Goal: Task Accomplishment & Management: Manage account settings

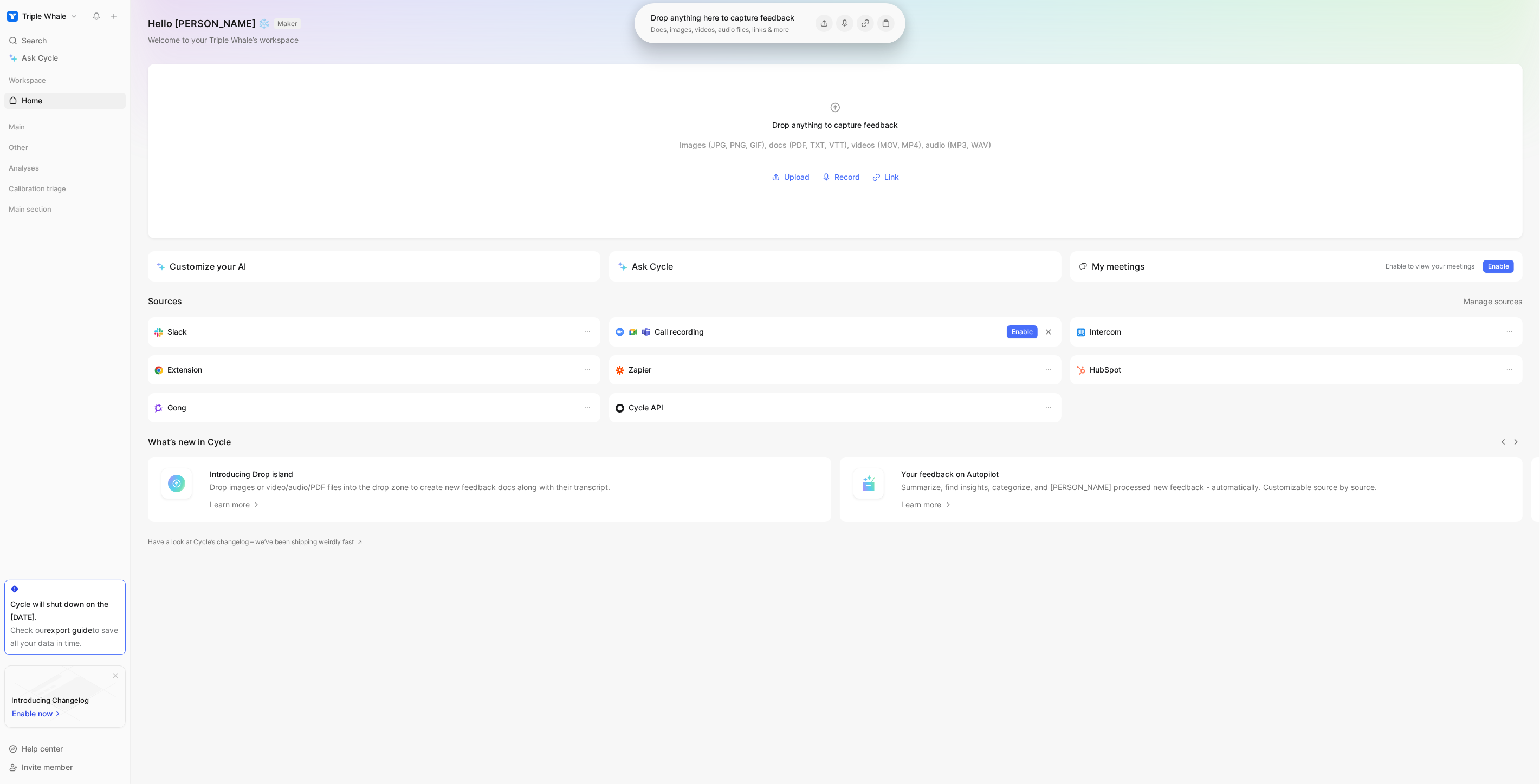
scroll to position [0, 1]
click at [519, 702] on div "Drop anything to capture feedback Images (JPG, PNG, GIF), docs (PDF, TXT, VTT),…" at bounding box center [835, 424] width 1409 height 720
click at [66, 13] on h1 "Triple Whale" at bounding box center [44, 16] width 44 height 10
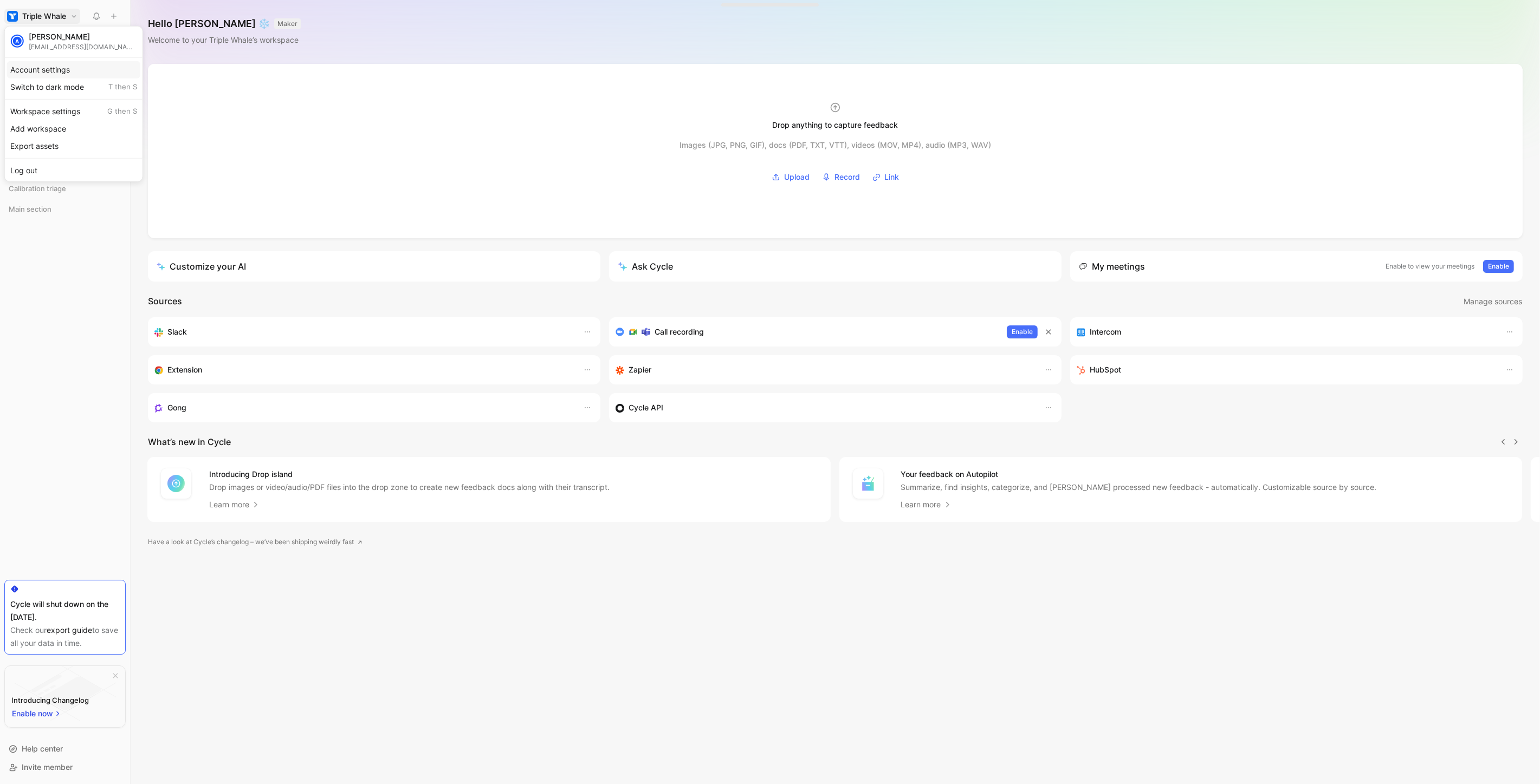
click at [57, 70] on div "Account settings" at bounding box center [74, 68] width 133 height 17
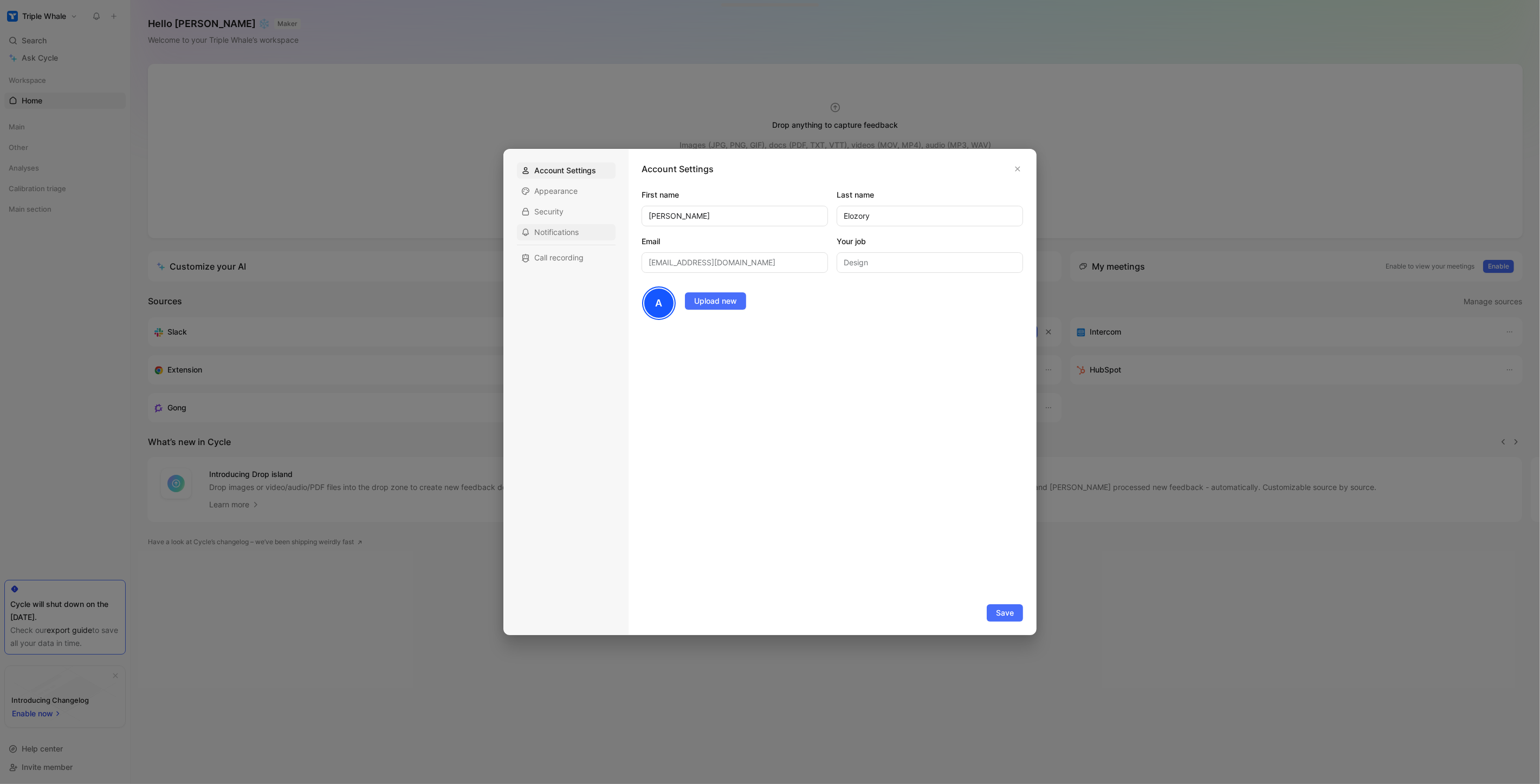
click at [566, 239] on div "Notifications" at bounding box center [566, 232] width 98 height 16
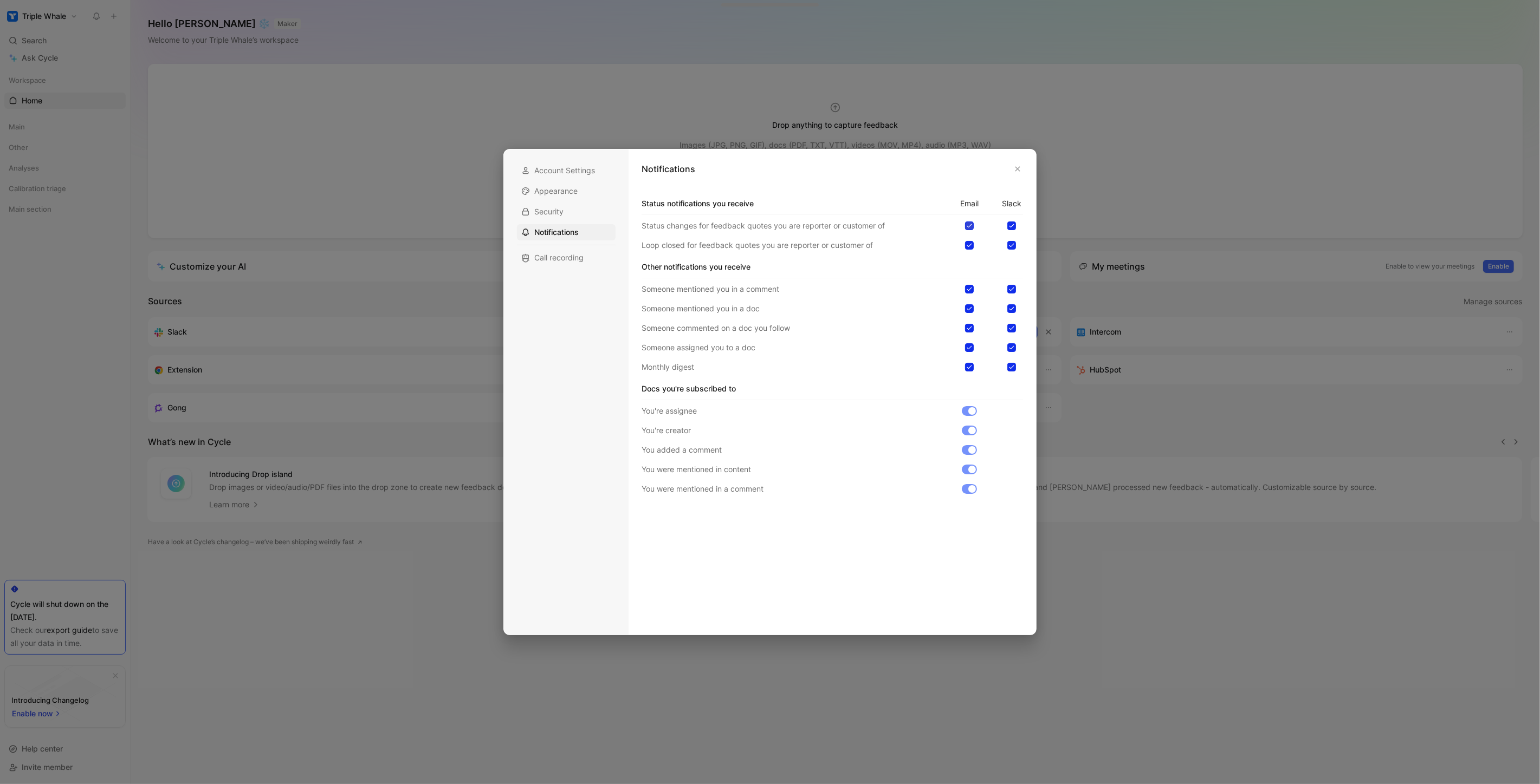
click at [967, 225] on icon at bounding box center [969, 225] width 6 height 6
click at [965, 221] on input "checkbox" at bounding box center [965, 221] width 0 height 0
click at [967, 249] on div at bounding box center [969, 246] width 9 height 9
click at [965, 241] on input "checkbox" at bounding box center [965, 241] width 0 height 0
click at [970, 290] on icon at bounding box center [969, 289] width 5 height 4
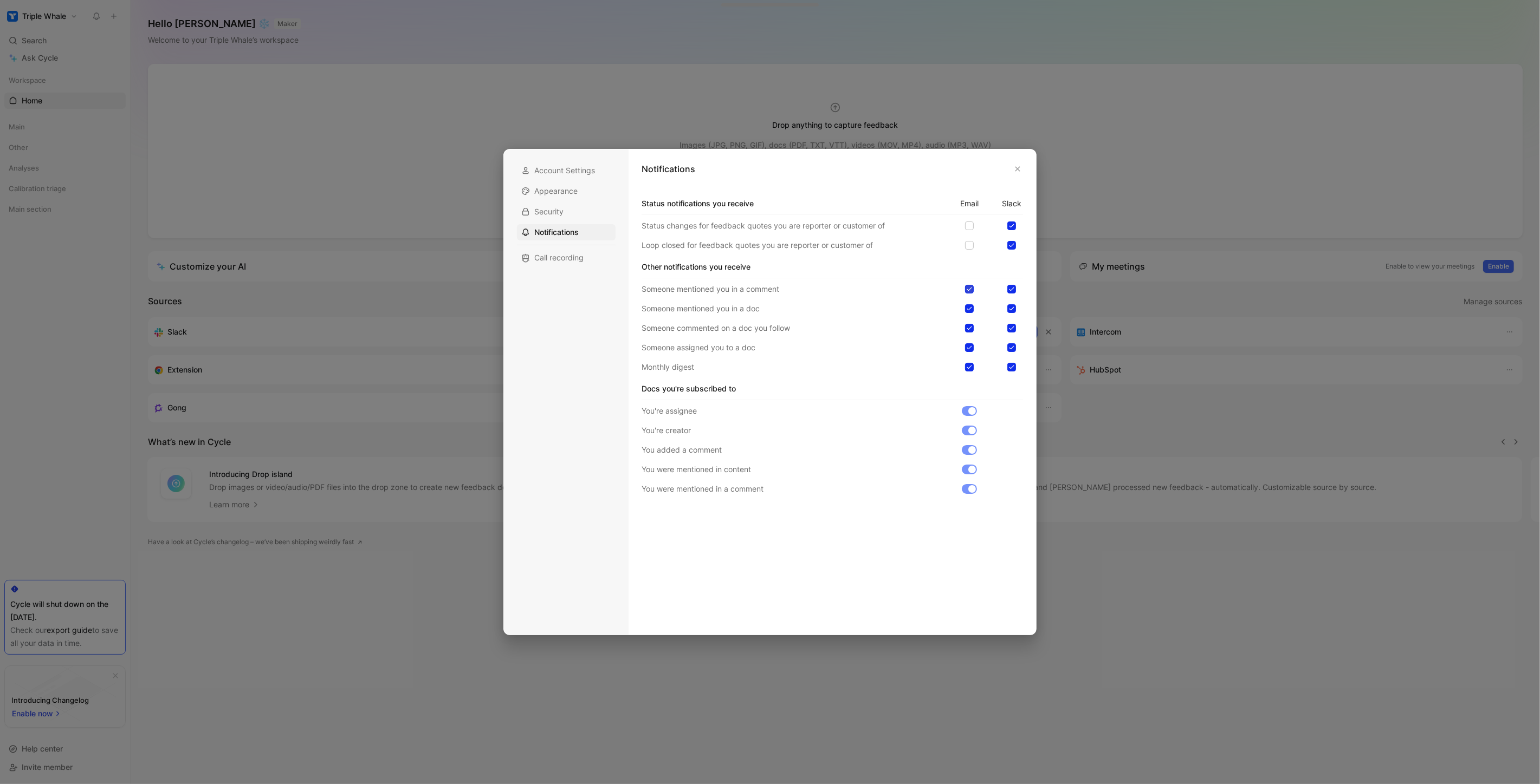
click at [965, 284] on input "checkbox" at bounding box center [965, 284] width 0 height 0
click at [972, 311] on icon at bounding box center [969, 308] width 6 height 6
click at [965, 304] on input "checkbox" at bounding box center [965, 304] width 0 height 0
click at [973, 327] on div at bounding box center [969, 329] width 9 height 9
click at [965, 324] on input "checkbox" at bounding box center [965, 324] width 0 height 0
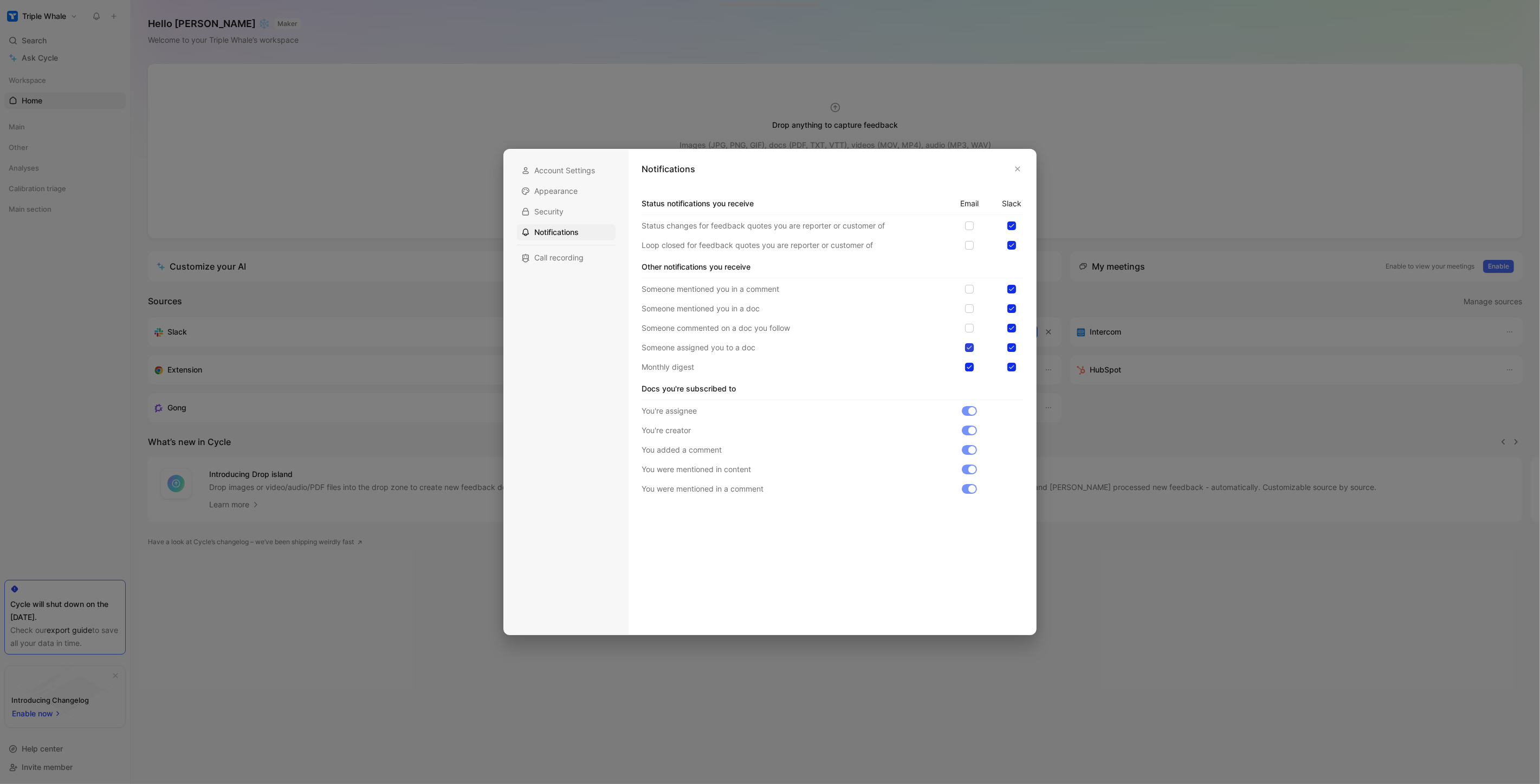
click at [972, 347] on icon at bounding box center [969, 347] width 6 height 6
click at [965, 343] on input "checkbox" at bounding box center [965, 343] width 0 height 0
click at [970, 365] on icon at bounding box center [969, 366] width 6 height 6
click at [965, 363] on input "checkbox" at bounding box center [965, 363] width 0 height 0
click at [1015, 226] on div at bounding box center [1011, 226] width 9 height 9
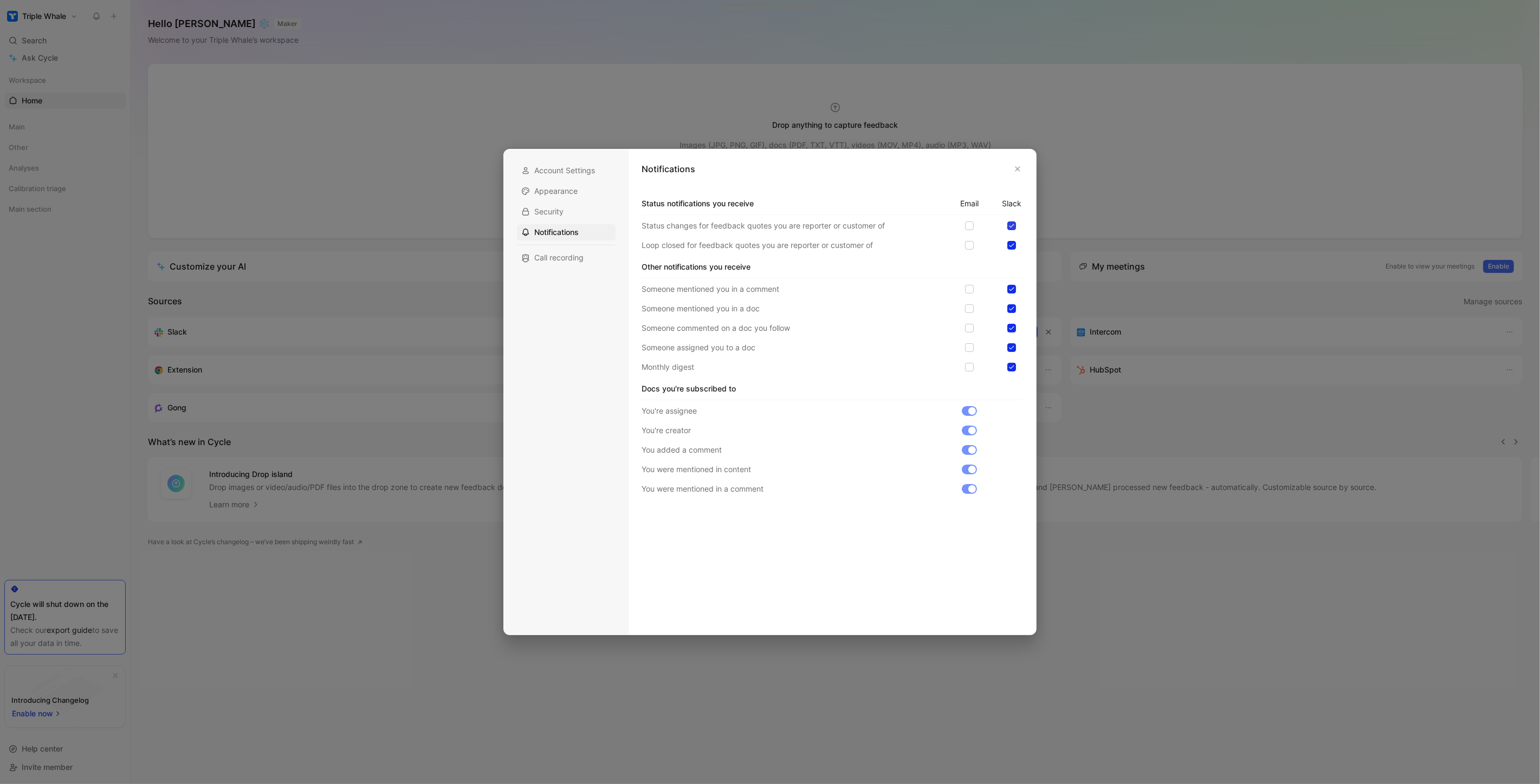
click at [1007, 221] on input "checkbox" at bounding box center [1007, 221] width 0 height 0
drag, startPoint x: 1014, startPoint y: 244, endPoint x: 1015, endPoint y: 258, distance: 14.0
click at [1014, 244] on icon at bounding box center [1010, 245] width 6 height 6
click at [1007, 241] on input "checkbox" at bounding box center [1007, 241] width 0 height 0
click at [1013, 287] on icon at bounding box center [1010, 289] width 6 height 6
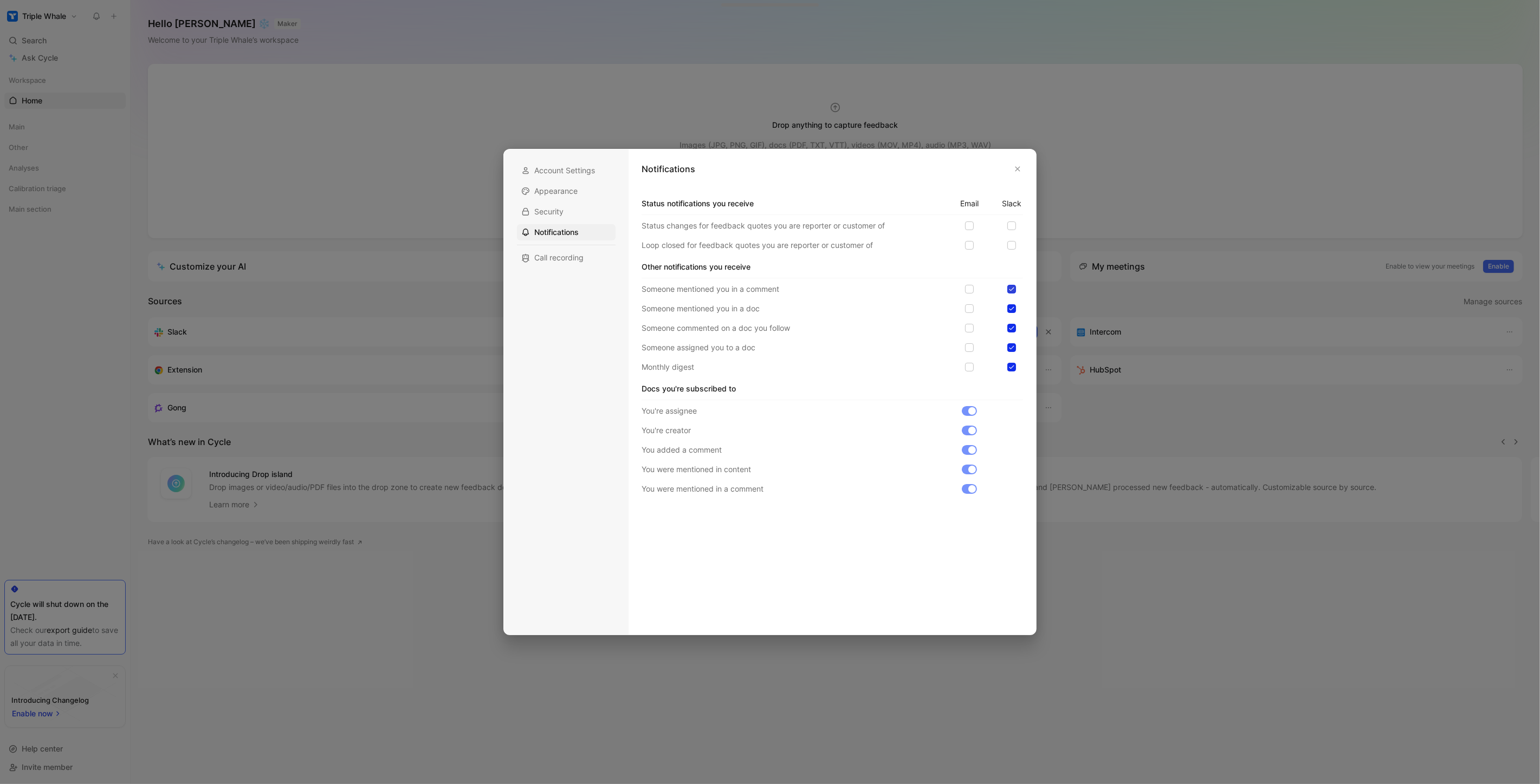
click at [1007, 284] on input "checkbox" at bounding box center [1007, 284] width 0 height 0
click at [1012, 311] on icon at bounding box center [1010, 308] width 6 height 6
click at [1007, 304] on input "checkbox" at bounding box center [1007, 304] width 0 height 0
click at [1011, 322] on div "Someone mentioned you in a comment Someone mentioned you in a doc Someone comme…" at bounding box center [831, 328] width 381 height 91
click at [1013, 332] on div at bounding box center [1011, 329] width 9 height 9
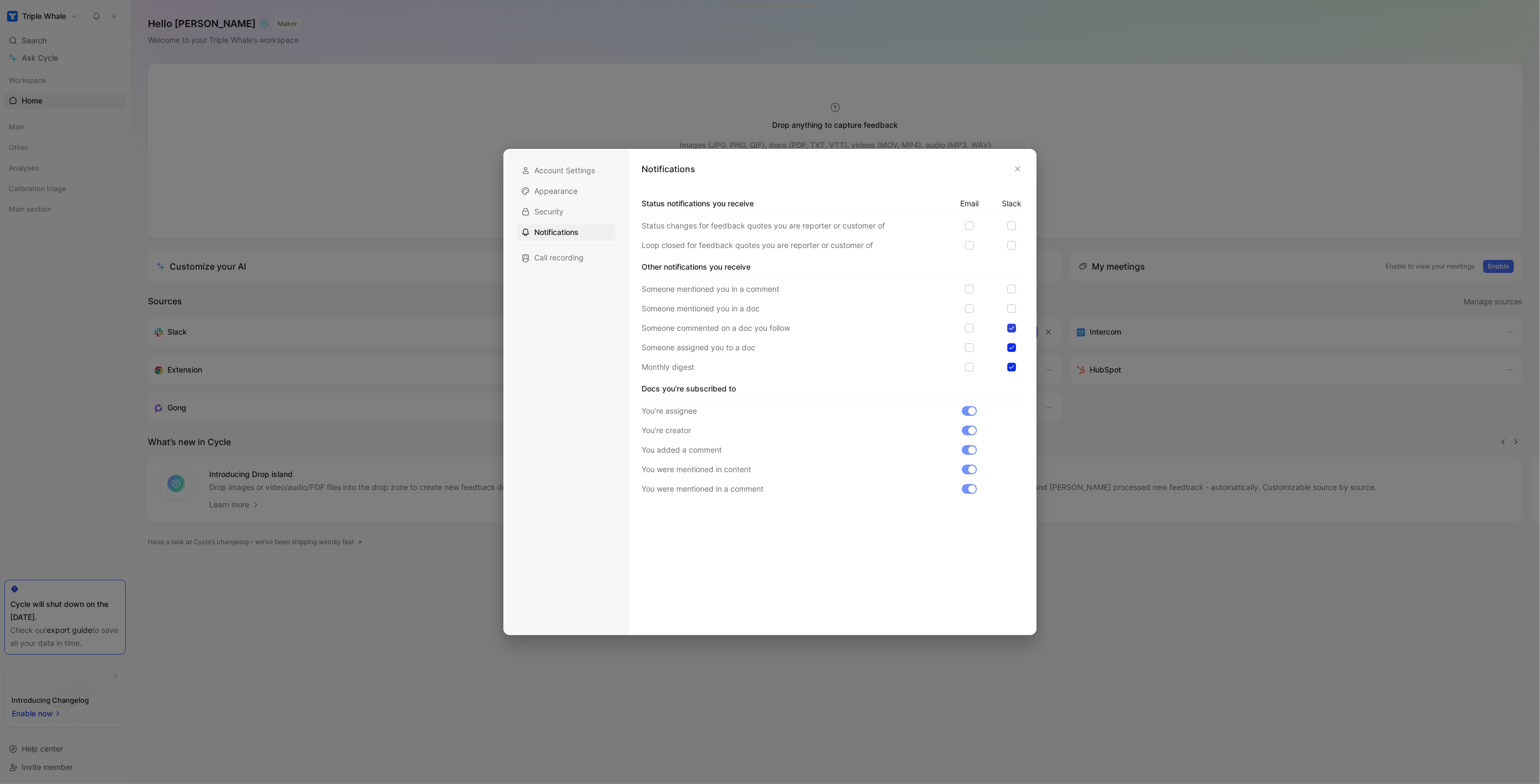
click at [1007, 324] on input "checkbox" at bounding box center [1007, 324] width 0 height 0
click at [1011, 347] on icon at bounding box center [1010, 347] width 6 height 6
click at [1007, 343] on input "checkbox" at bounding box center [1007, 343] width 0 height 0
click at [1012, 365] on icon at bounding box center [1010, 366] width 6 height 6
click at [1007, 363] on input "checkbox" at bounding box center [1007, 363] width 0 height 0
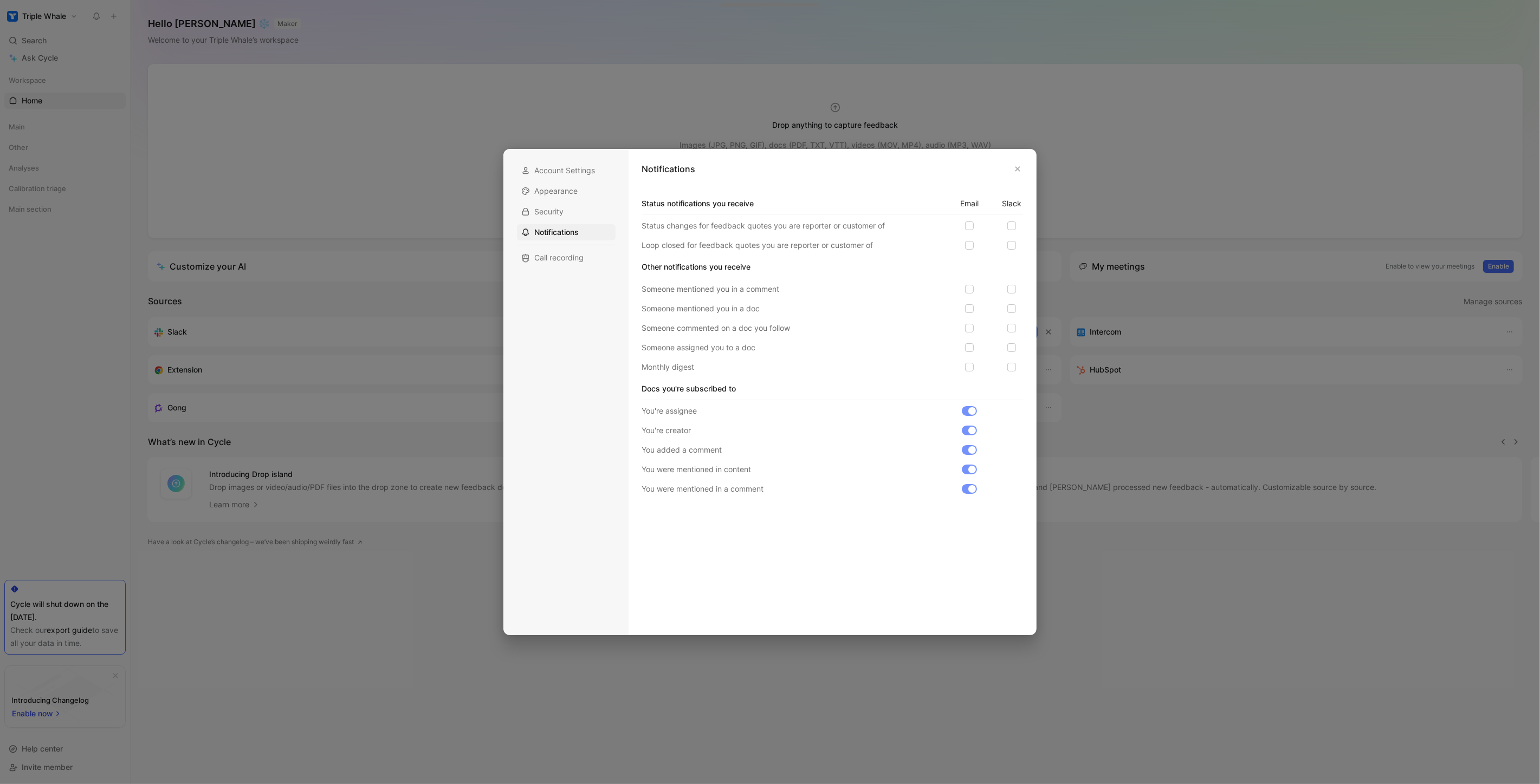
click at [965, 412] on div at bounding box center [969, 410] width 15 height 10
click at [971, 431] on div at bounding box center [972, 430] width 7 height 7
click at [967, 403] on div "Status notifications you receive EMAIL SLACK Status changes for feedback quotes…" at bounding box center [831, 346] width 381 height 298
drag, startPoint x: 967, startPoint y: 445, endPoint x: 967, endPoint y: 459, distance: 14.0
click at [967, 451] on div at bounding box center [969, 449] width 15 height 10
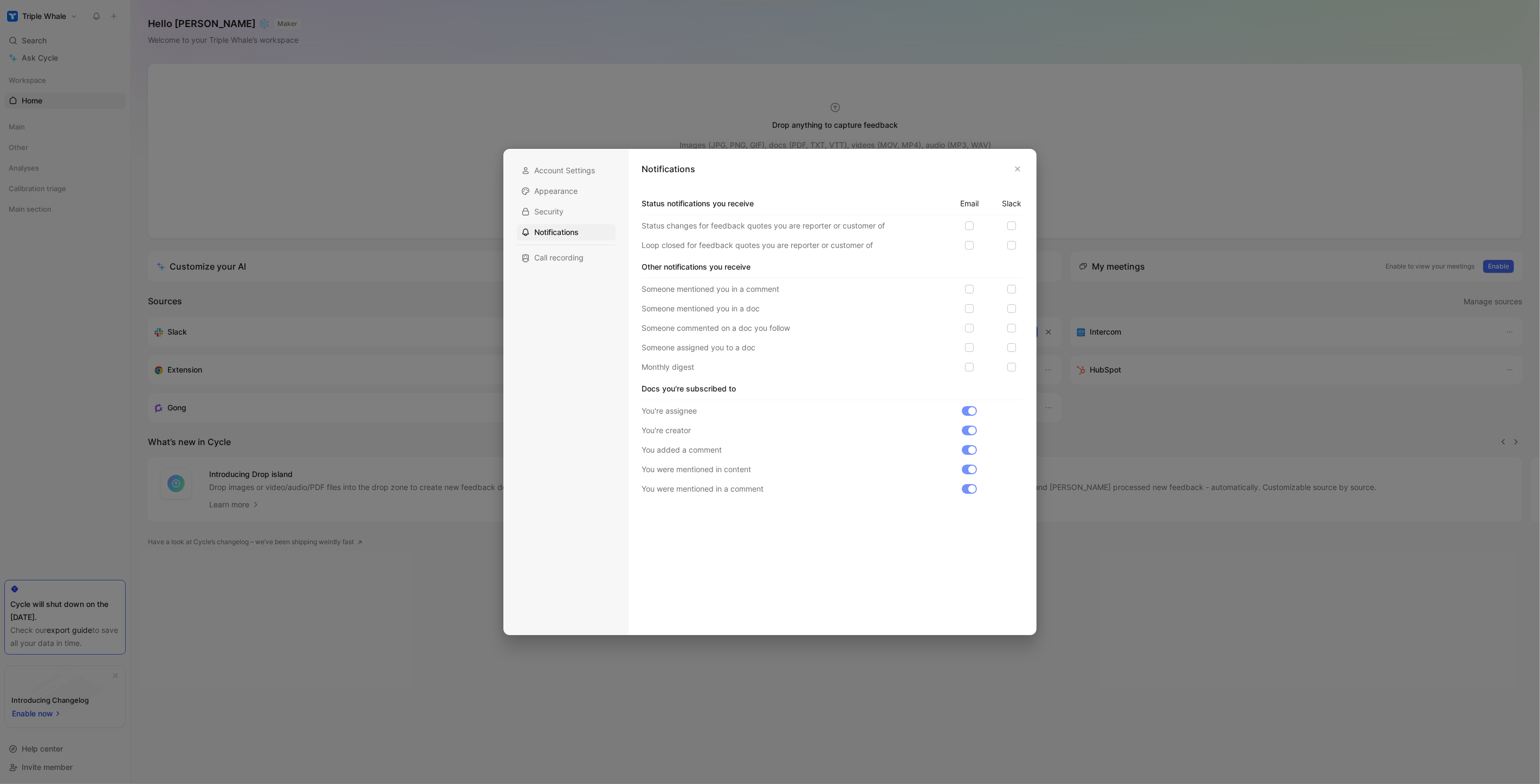
drag, startPoint x: 966, startPoint y: 482, endPoint x: 967, endPoint y: 494, distance: 12.0
click at [966, 484] on div "You're assignee You're creator You added a comment You were mentioned in conten…" at bounding box center [831, 449] width 381 height 91
drag, startPoint x: 967, startPoint y: 495, endPoint x: 967, endPoint y: 505, distance: 10.0
click at [967, 500] on div "Status notifications you receive EMAIL SLACK Status changes for feedback quotes…" at bounding box center [832, 404] width 393 height 433
click at [1015, 171] on icon "button" at bounding box center [1017, 168] width 5 height 5
